Goal: Find specific page/section: Find specific page/section

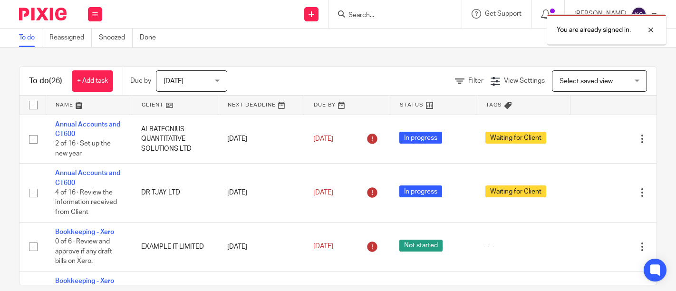
click at [653, 30] on div at bounding box center [644, 29] width 26 height 11
click at [348, 16] on input "Search" at bounding box center [391, 15] width 86 height 9
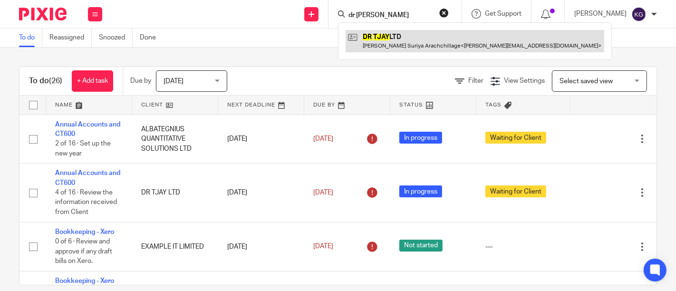
type input "dr [PERSON_NAME]"
click at [361, 33] on link at bounding box center [475, 41] width 259 height 22
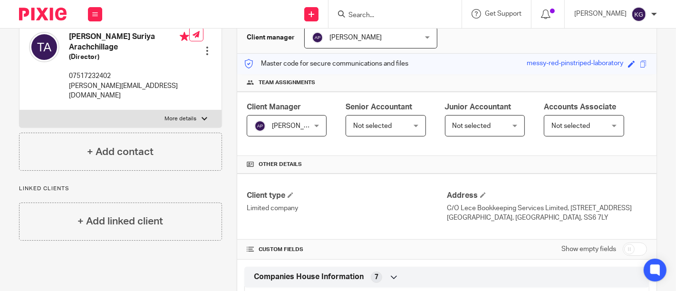
scroll to position [211, 0]
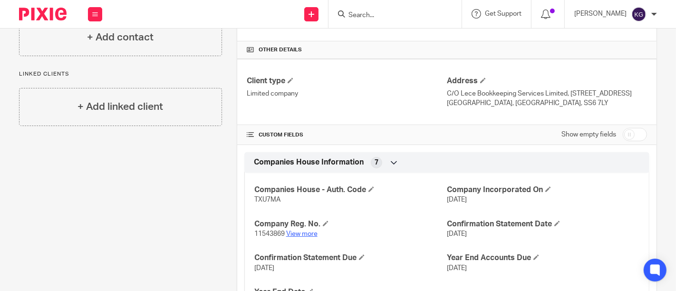
click at [302, 232] on link "View more" at bounding box center [301, 234] width 31 height 7
